Goal: Contribute content

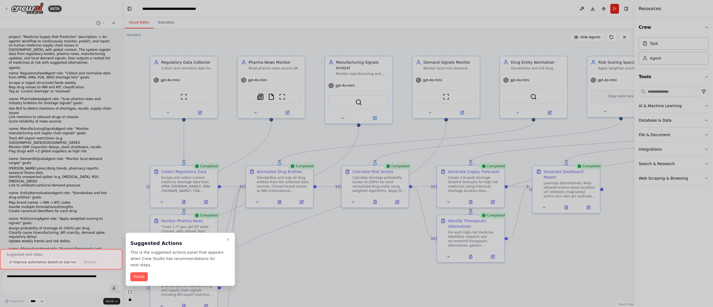
scroll to position [2177, 0]
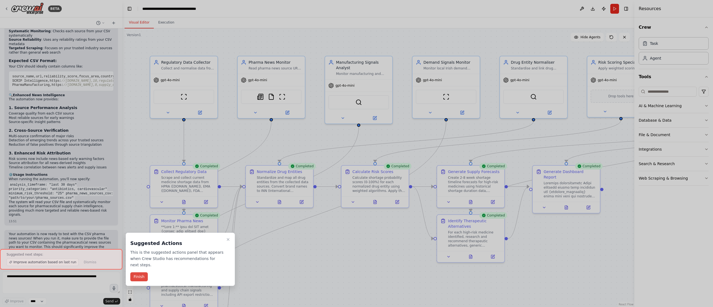
click at [140, 276] on button "Finish" at bounding box center [138, 276] width 17 height 9
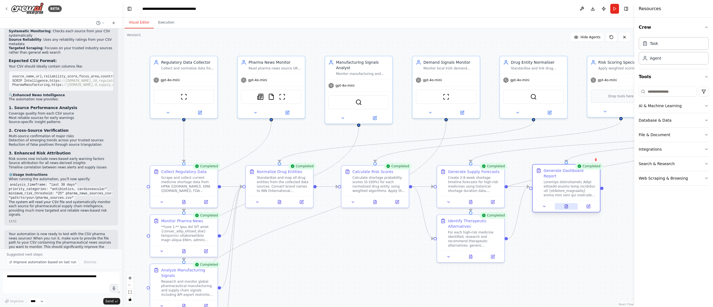
click at [568, 204] on icon at bounding box center [566, 206] width 4 height 4
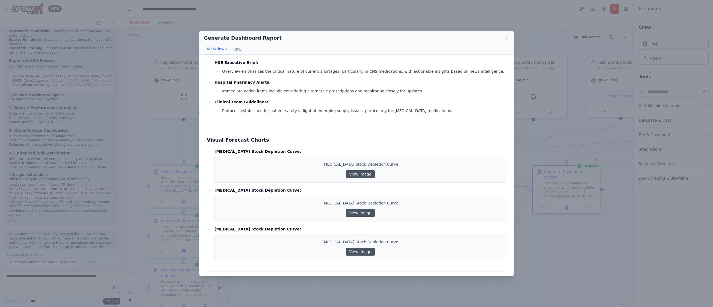
scroll to position [526, 0]
click at [354, 175] on link "View image" at bounding box center [360, 173] width 29 height 8
click at [506, 38] on icon at bounding box center [506, 38] width 3 height 3
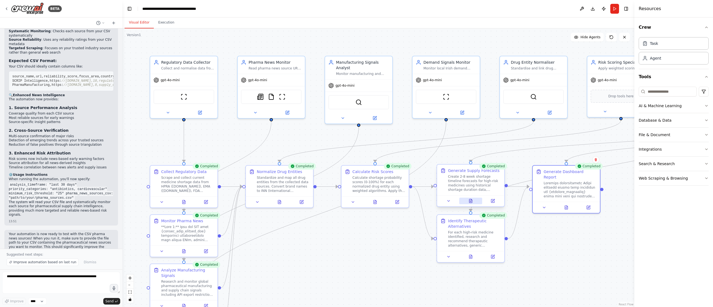
click at [472, 199] on icon at bounding box center [470, 200] width 4 height 4
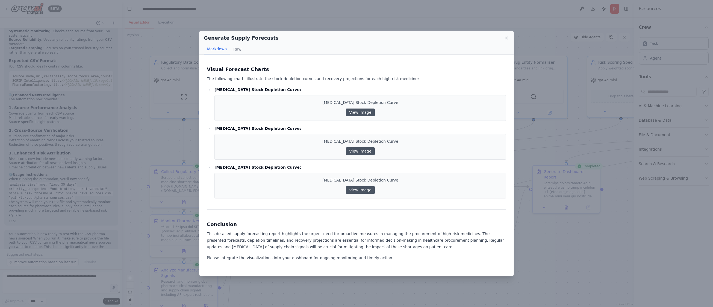
scroll to position [592, 0]
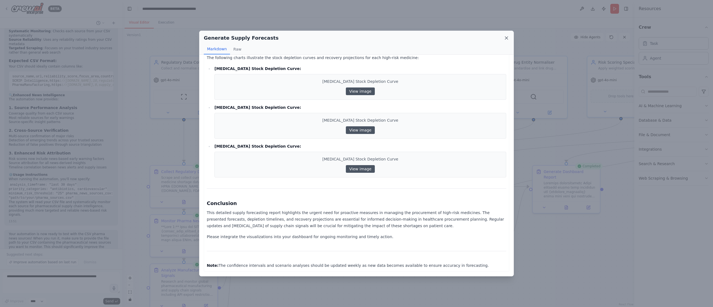
click at [508, 40] on icon at bounding box center [505, 37] width 5 height 5
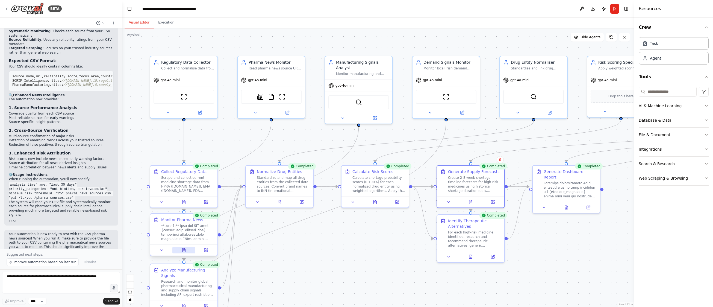
click at [184, 249] on icon at bounding box center [183, 250] width 3 height 4
click at [184, 251] on icon at bounding box center [183, 251] width 1 height 0
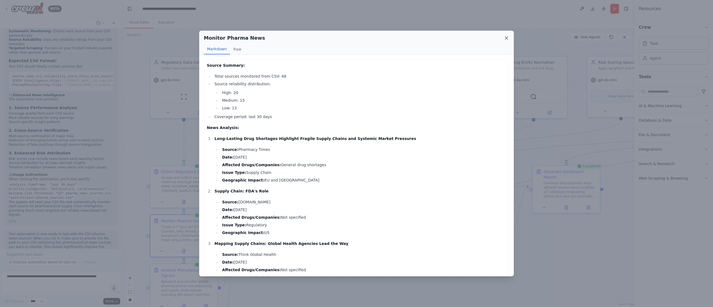
click at [506, 38] on icon at bounding box center [505, 37] width 5 height 5
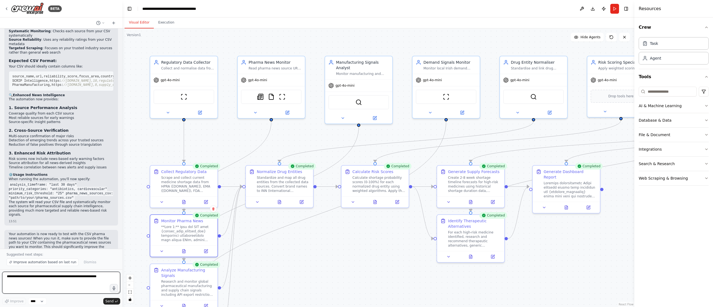
click at [36, 277] on textarea at bounding box center [61, 282] width 118 height 22
type textarea "**********"
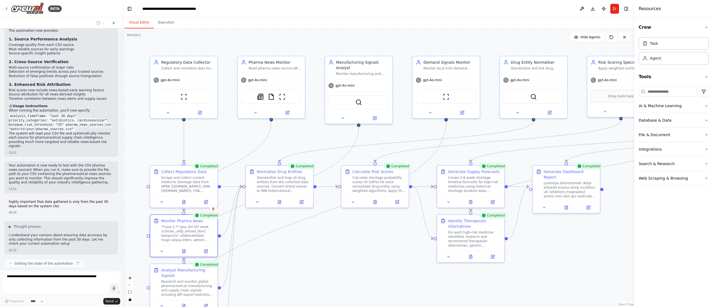
scroll to position [2250, 0]
